Goal: Check status: Check status

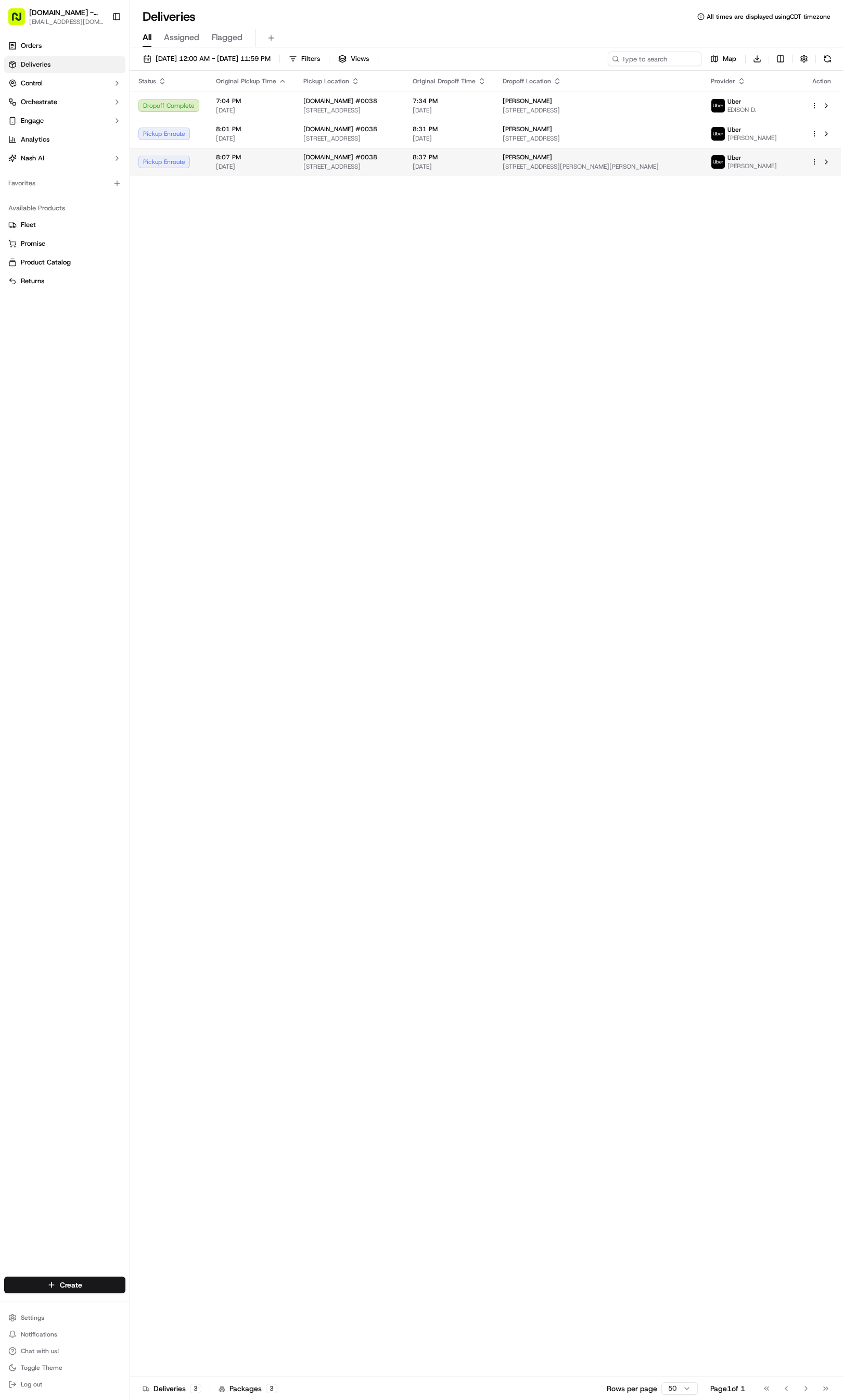
click at [495, 161] on td "8:37 PM [DATE]" at bounding box center [450, 162] width 90 height 28
click at [396, 155] on div "[DOMAIN_NAME] #0038" at bounding box center [350, 157] width 93 height 8
click at [486, 134] on span "8:31 PM" at bounding box center [450, 129] width 74 height 8
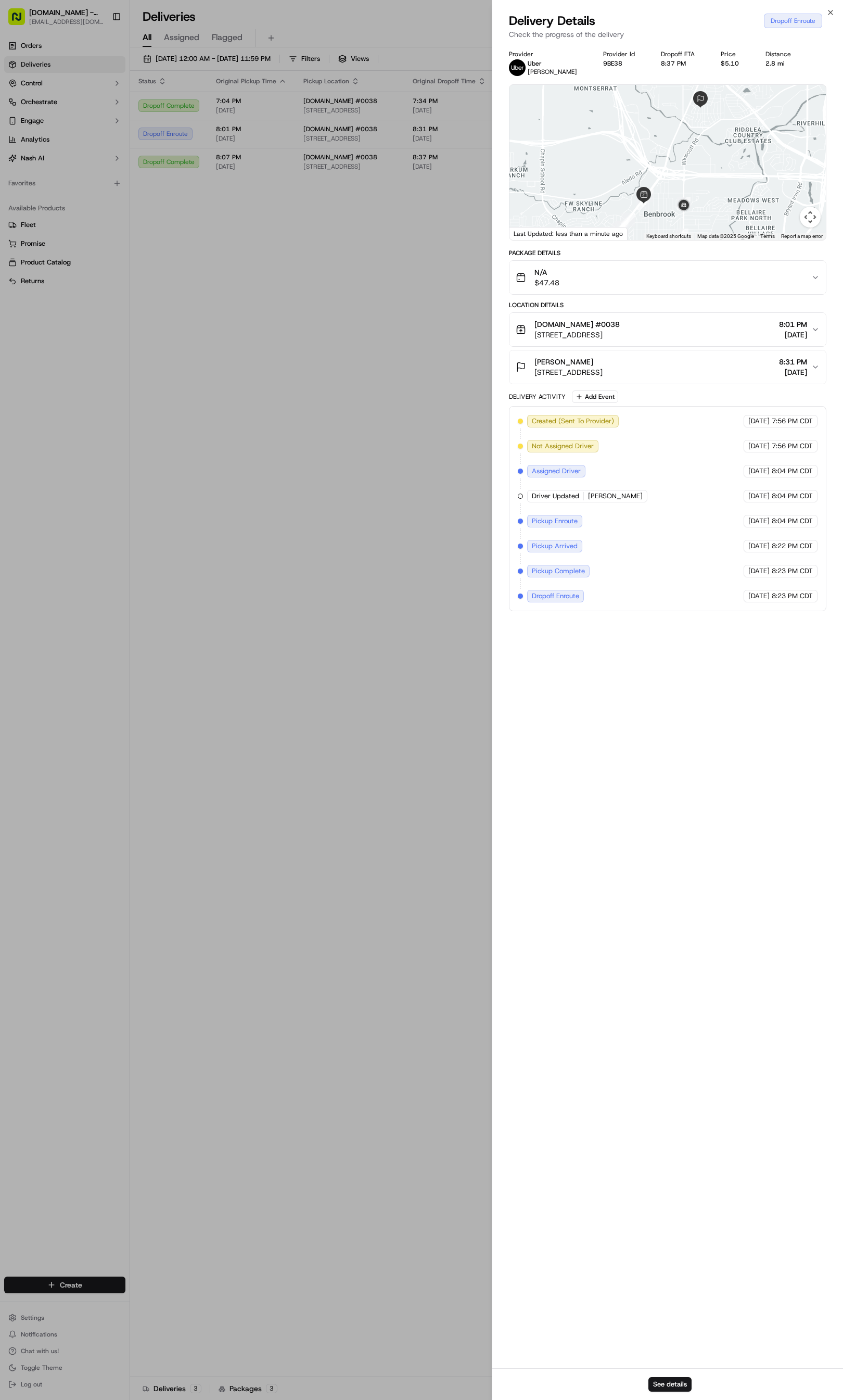
drag, startPoint x: 688, startPoint y: 219, endPoint x: 694, endPoint y: 209, distance: 11.7
click at [692, 209] on img at bounding box center [684, 206] width 17 height 17
drag, startPoint x: 679, startPoint y: 194, endPoint x: 669, endPoint y: 63, distance: 131.4
click at [669, 63] on div "Provider [PERSON_NAME] Provider Id 9BE38 Dropoff ETA 8:37 PM Price $5.10 Distan…" at bounding box center [668, 330] width 317 height 561
drag, startPoint x: 689, startPoint y: 148, endPoint x: 703, endPoint y: 175, distance: 30.4
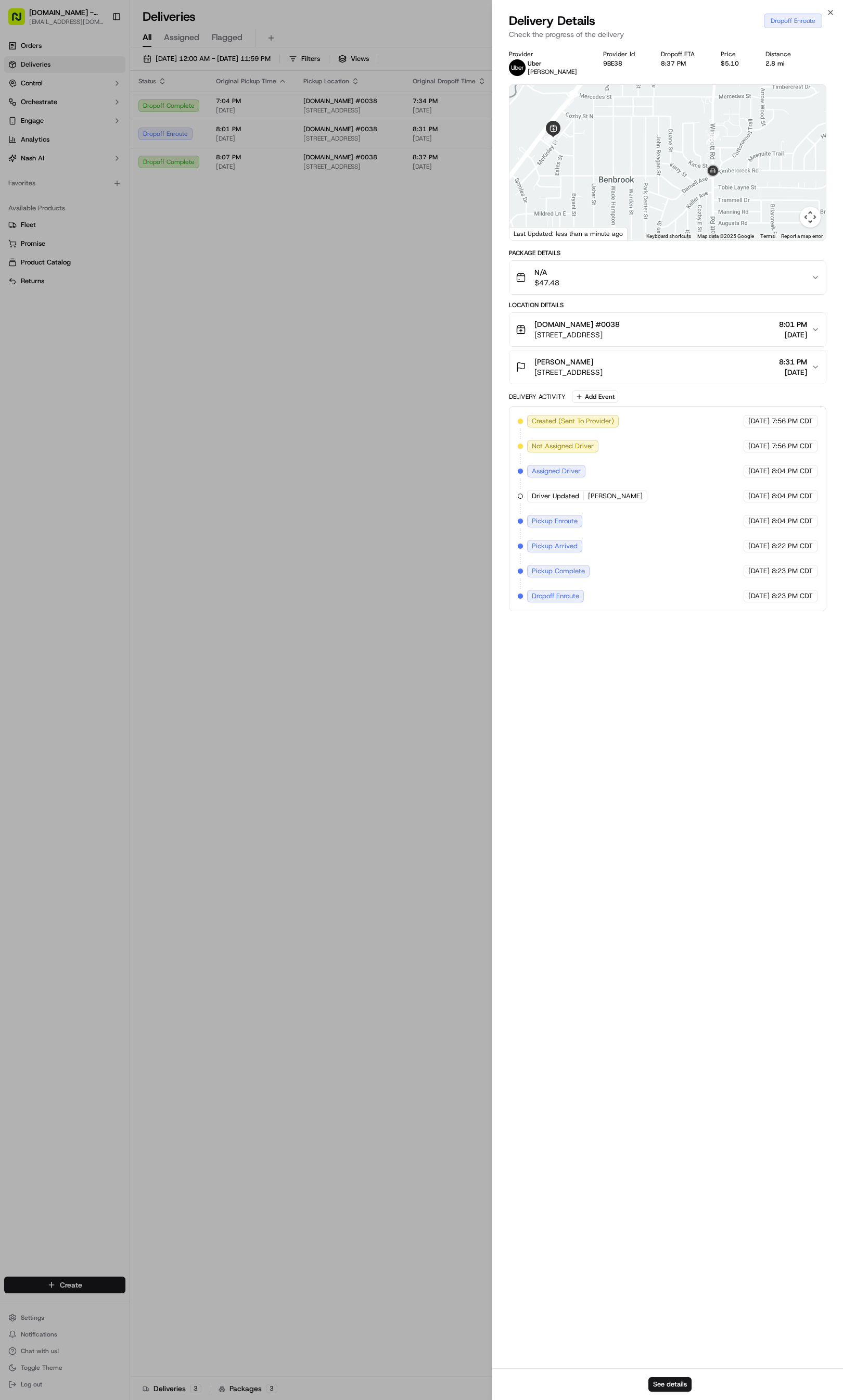
click at [703, 175] on div at bounding box center [668, 163] width 317 height 155
drag, startPoint x: 703, startPoint y: 175, endPoint x: 713, endPoint y: 175, distance: 10.0
click at [713, 175] on div at bounding box center [668, 163] width 317 height 155
